Goal: Information Seeking & Learning: Learn about a topic

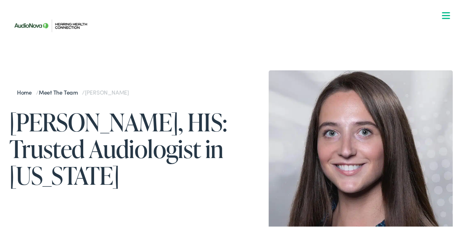
click at [55, 92] on link "Meet the Team" at bounding box center [60, 90] width 43 height 8
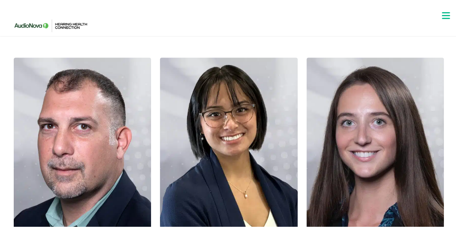
scroll to position [796, 0]
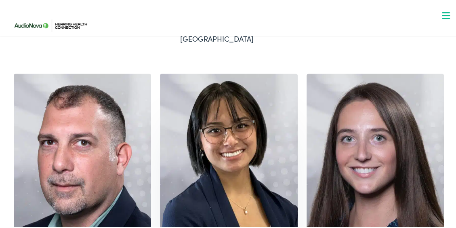
click at [229, 113] on img at bounding box center [228, 168] width 137 height 193
click at [358, 101] on img at bounding box center [374, 168] width 137 height 193
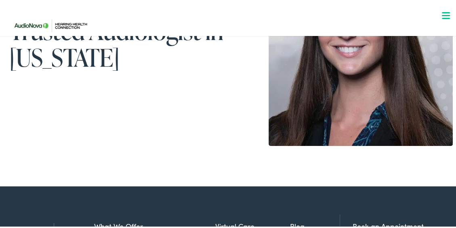
scroll to position [140, 0]
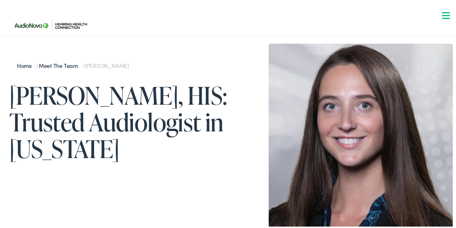
scroll to position [0, 0]
